Goal: Obtain resource: Obtain resource

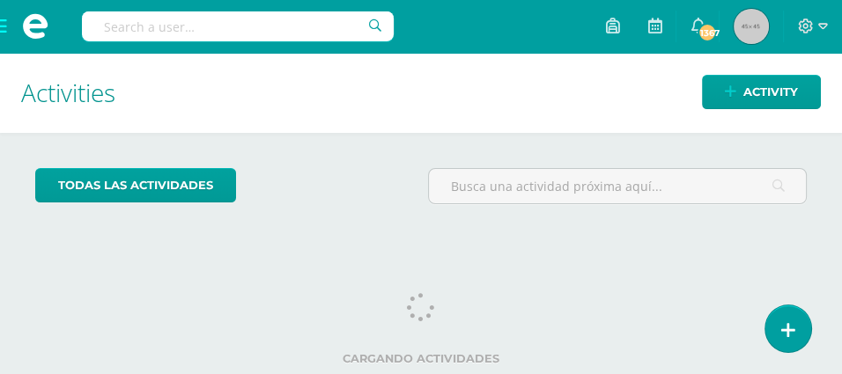
click at [114, 30] on input "text" at bounding box center [238, 26] width 312 height 30
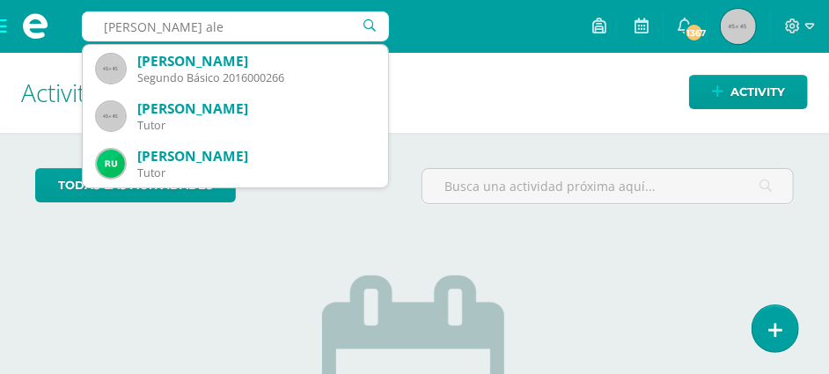
type input "lopez aguilar alej"
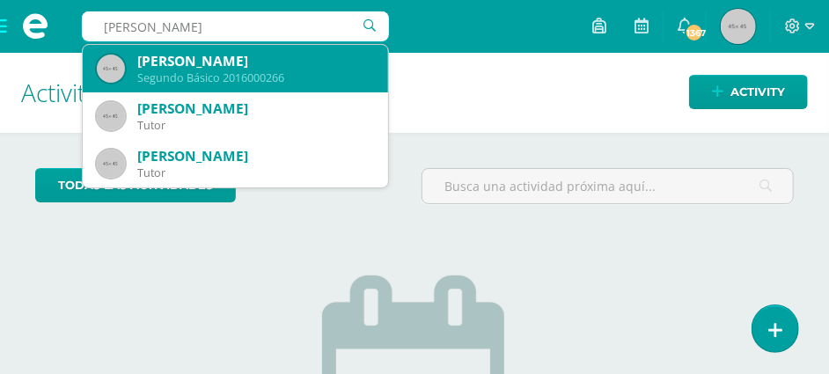
click at [188, 55] on div "Alejandro José López Aguilar" at bounding box center [255, 61] width 237 height 18
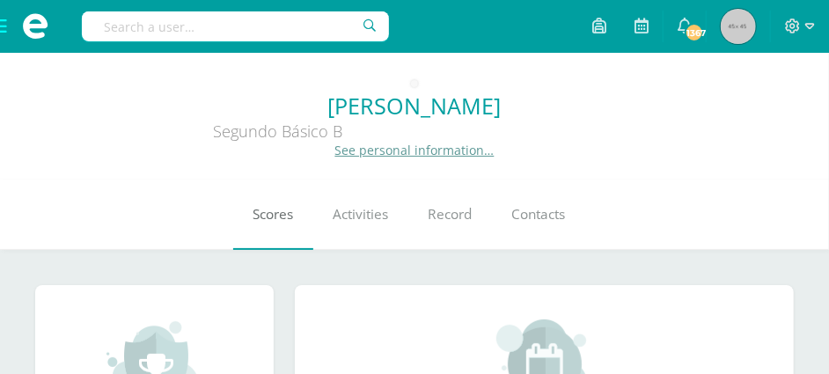
click at [261, 213] on span "Scores" at bounding box center [274, 214] width 40 height 18
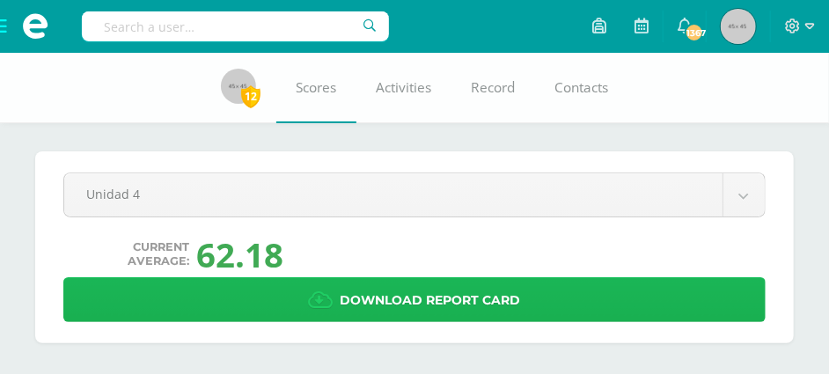
click at [396, 301] on span "Download report card" at bounding box center [431, 300] width 180 height 43
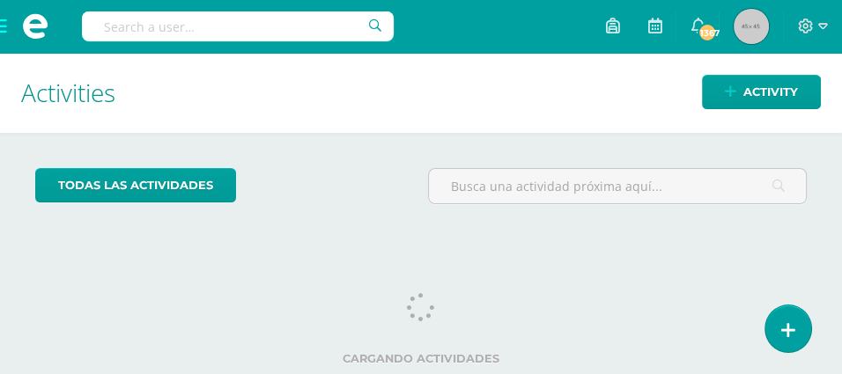
click at [116, 22] on input "text" at bounding box center [238, 26] width 312 height 30
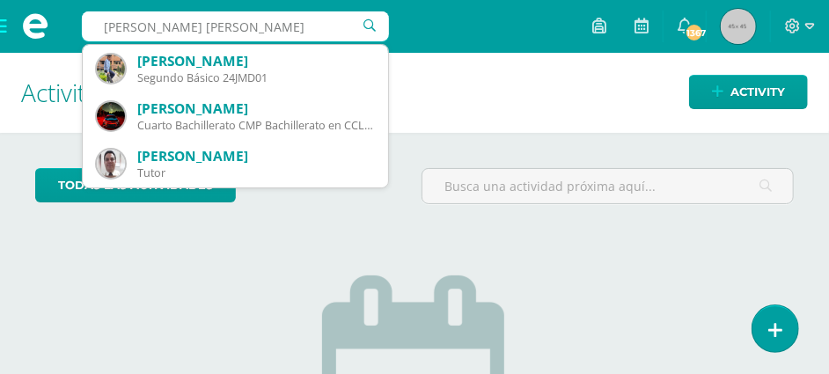
type input "mazariegos donis jose fernand"
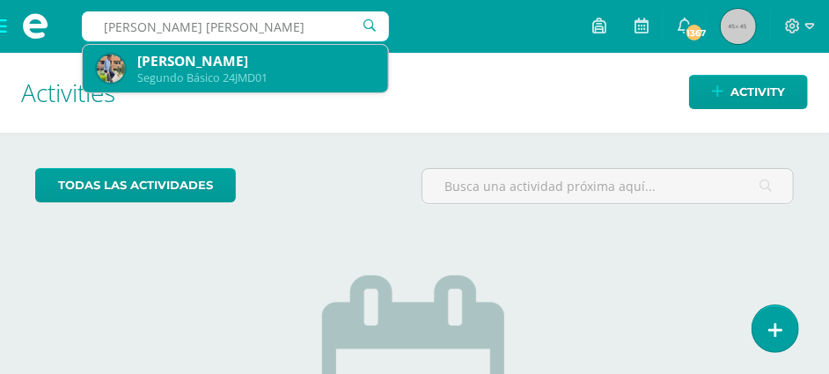
click at [180, 57] on div "[PERSON_NAME]" at bounding box center [255, 61] width 237 height 18
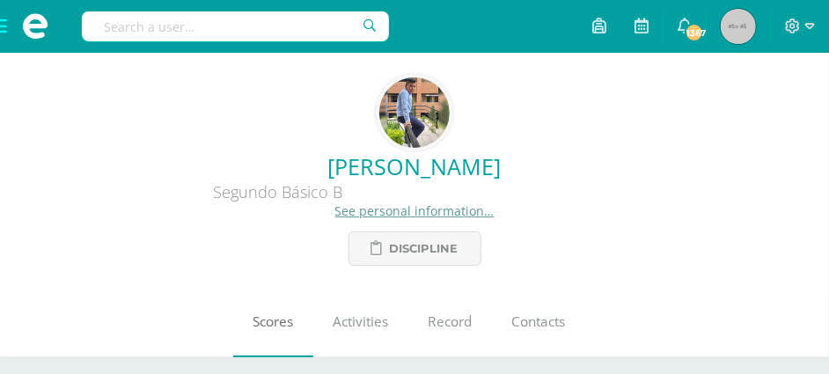
click at [270, 308] on link "Scores" at bounding box center [273, 322] width 80 height 70
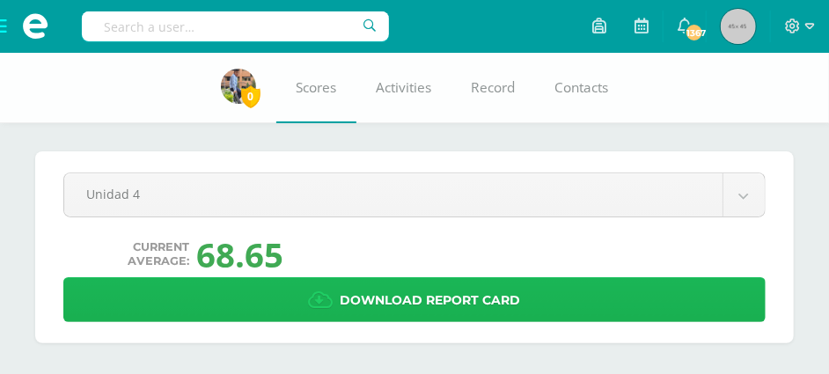
click at [445, 298] on span "Download report card" at bounding box center [431, 300] width 180 height 43
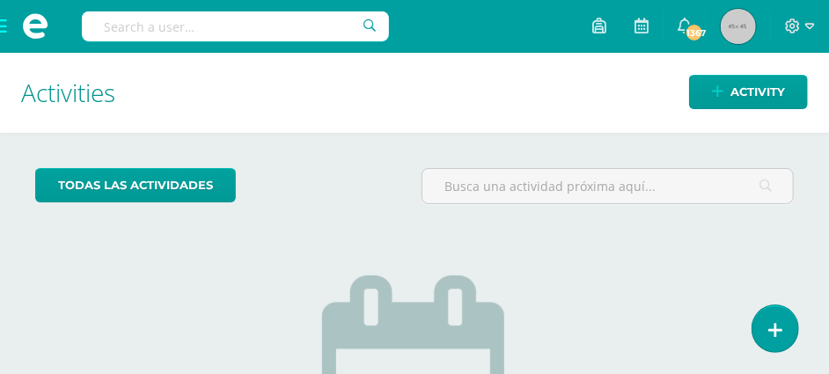
click at [106, 30] on input "text" at bounding box center [235, 26] width 307 height 30
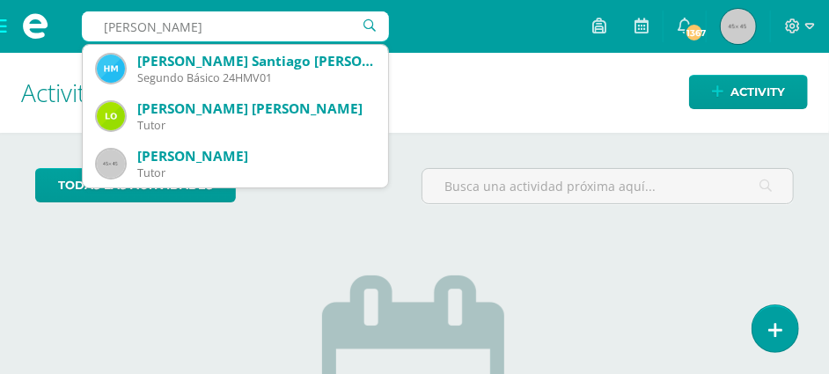
type input "[PERSON_NAME]"
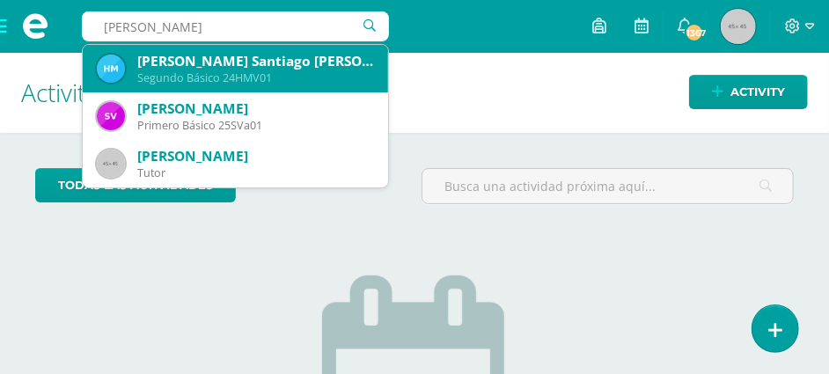
click at [210, 72] on div "Segundo Básico 24HMV01" at bounding box center [255, 77] width 237 height 15
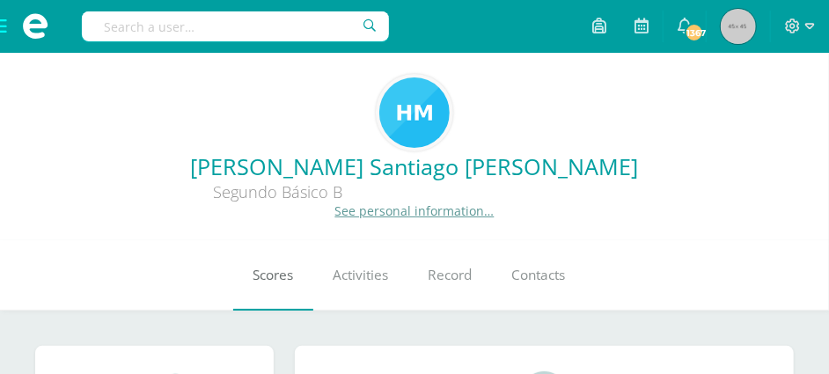
click at [265, 274] on span "Scores" at bounding box center [274, 275] width 40 height 18
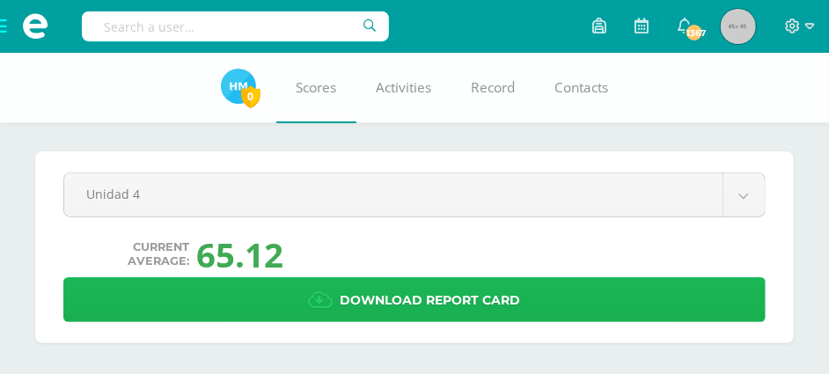
click at [460, 304] on span "Download report card" at bounding box center [431, 300] width 180 height 43
